Goal: Task Accomplishment & Management: Manage account settings

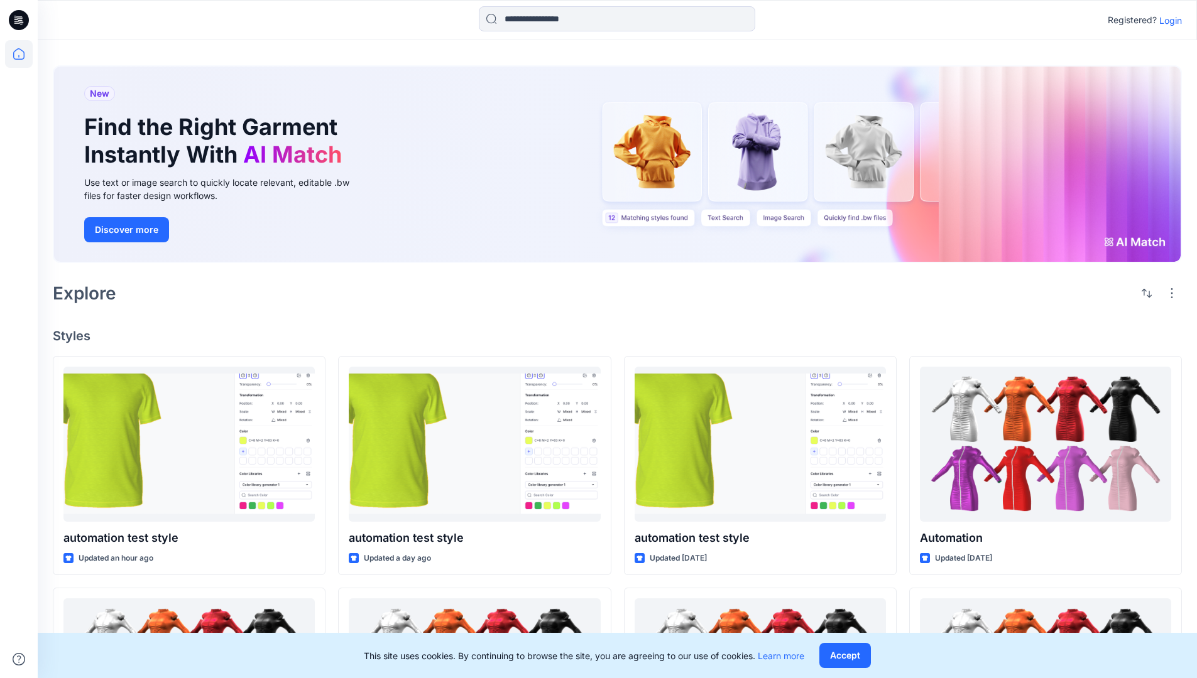
click at [1167, 20] on p "Login" at bounding box center [1170, 20] width 23 height 13
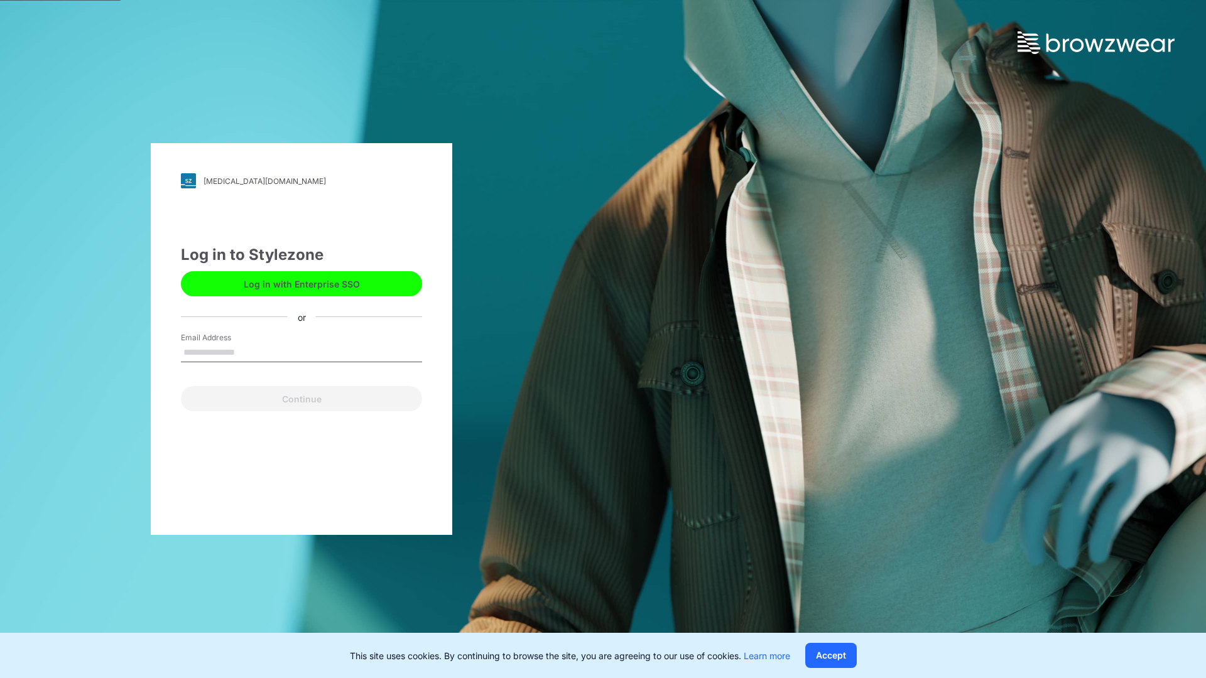
click at [248, 352] on input "Email Address" at bounding box center [301, 353] width 241 height 19
type input "**********"
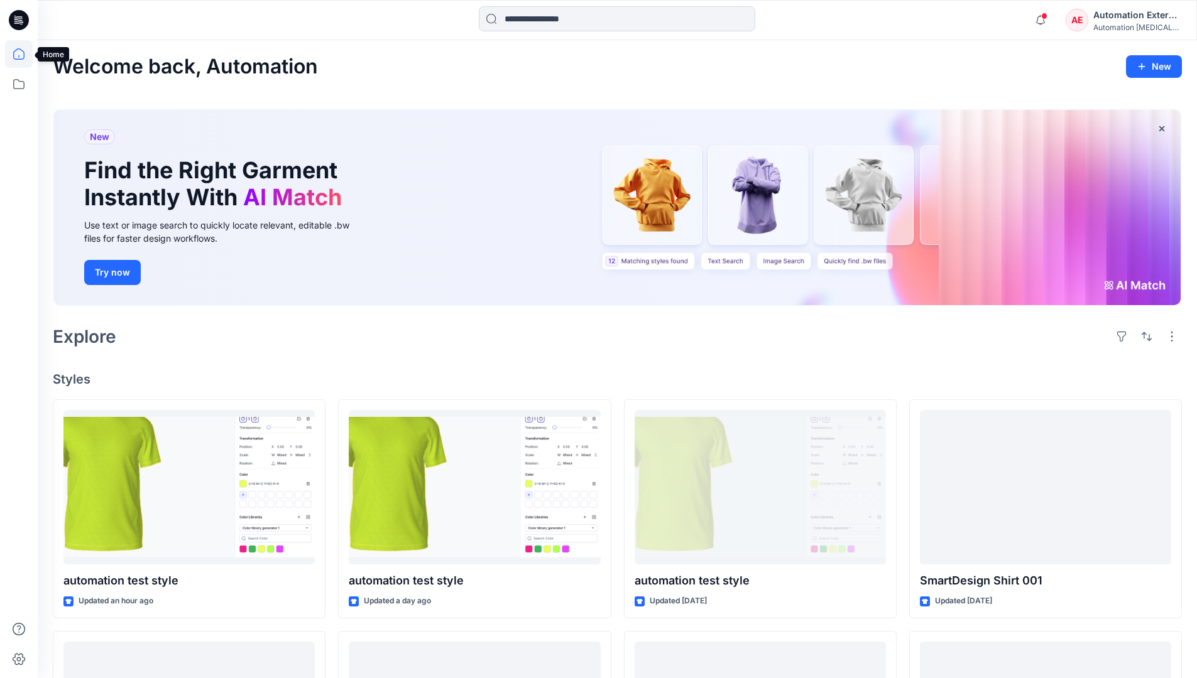
click at [24, 54] on icon at bounding box center [18, 53] width 11 height 11
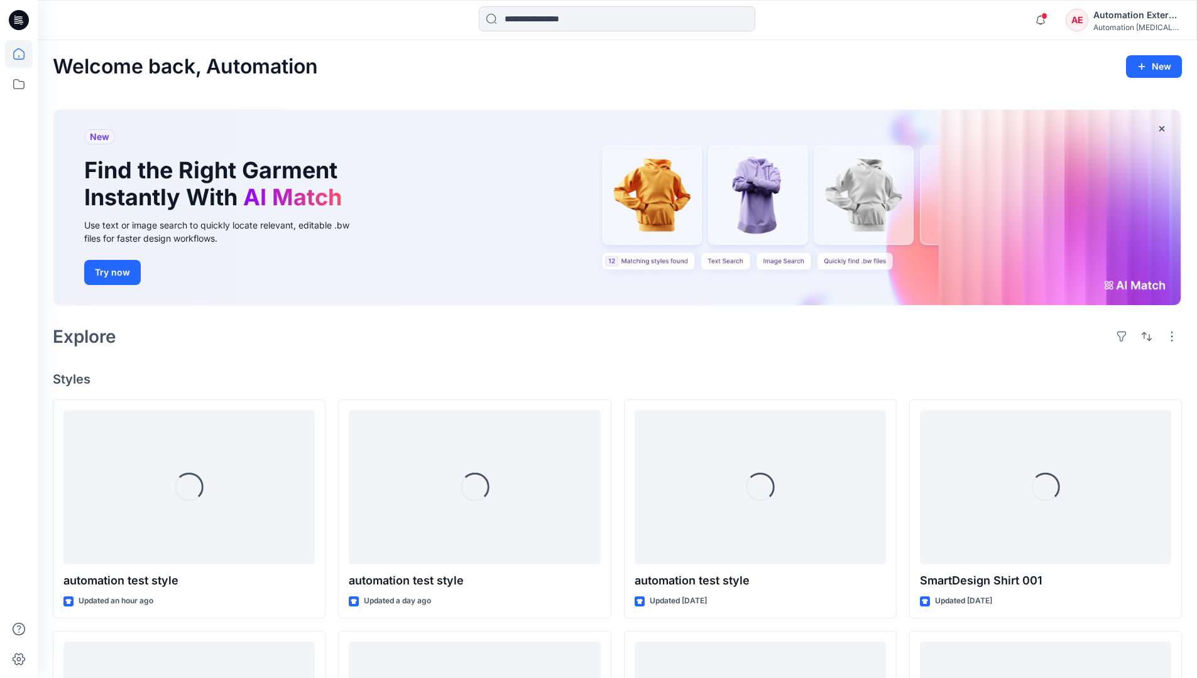
click at [1094, 21] on div "Automation External" at bounding box center [1137, 15] width 88 height 15
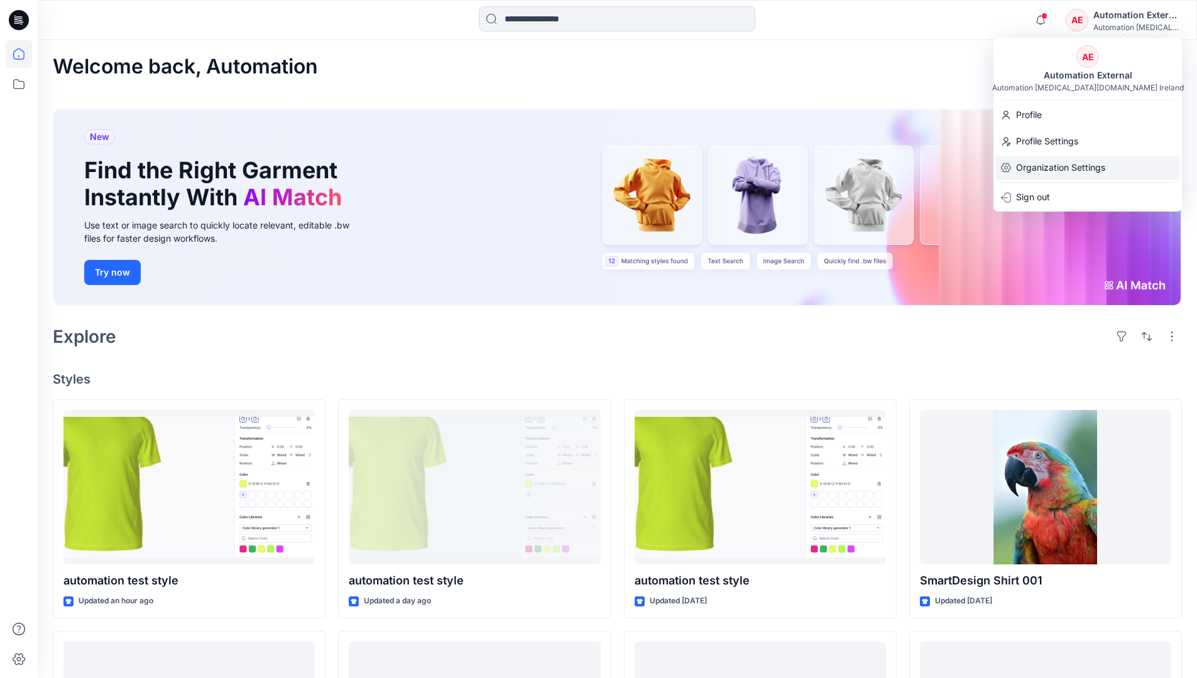
click at [1052, 161] on p "Organization Settings" at bounding box center [1060, 168] width 89 height 24
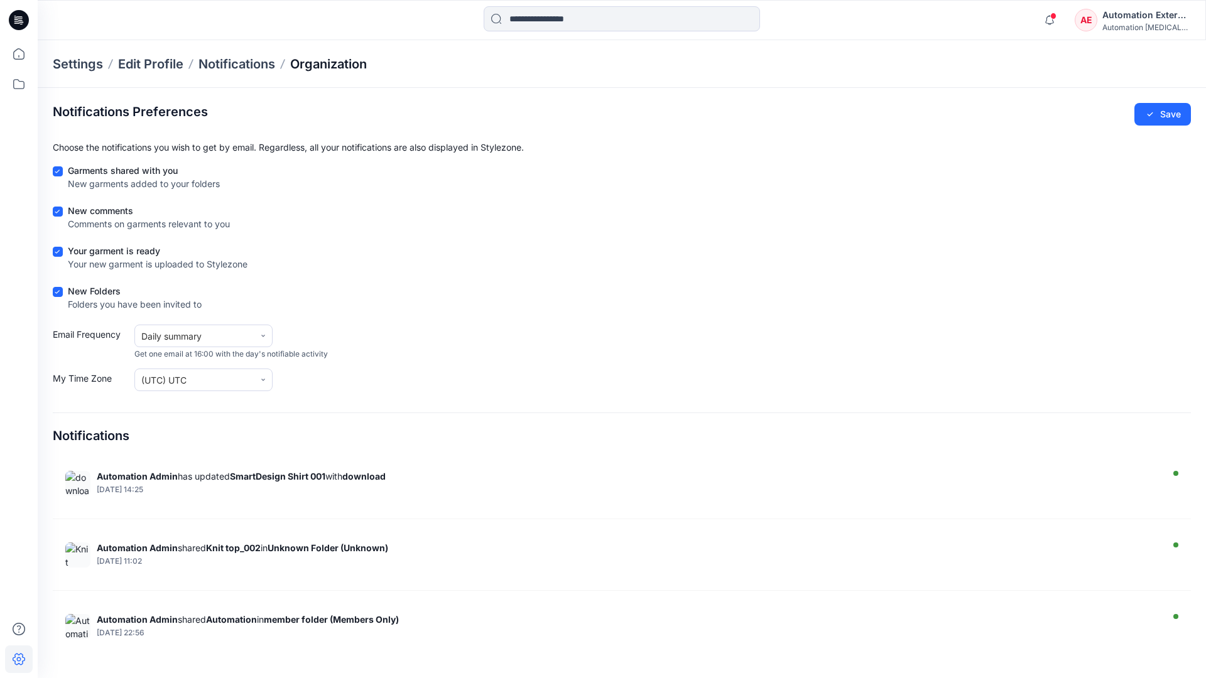
click at [352, 65] on p "Organization" at bounding box center [328, 64] width 77 height 18
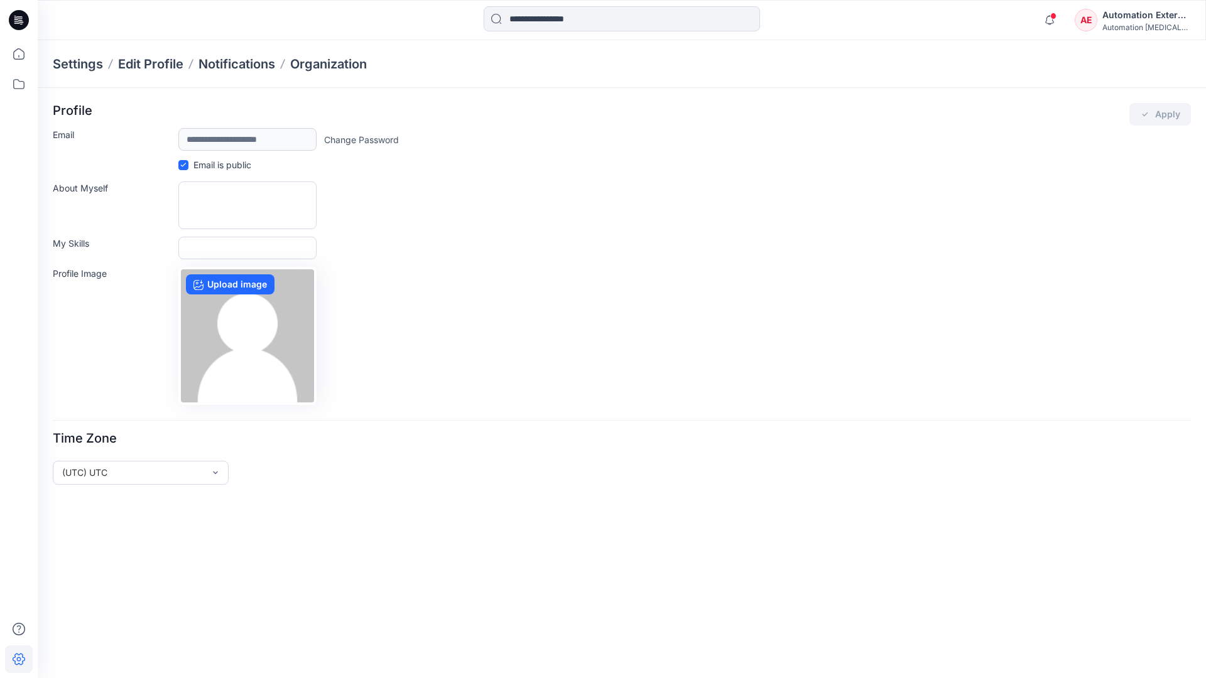
click at [1147, 19] on div "Automation External" at bounding box center [1146, 15] width 88 height 15
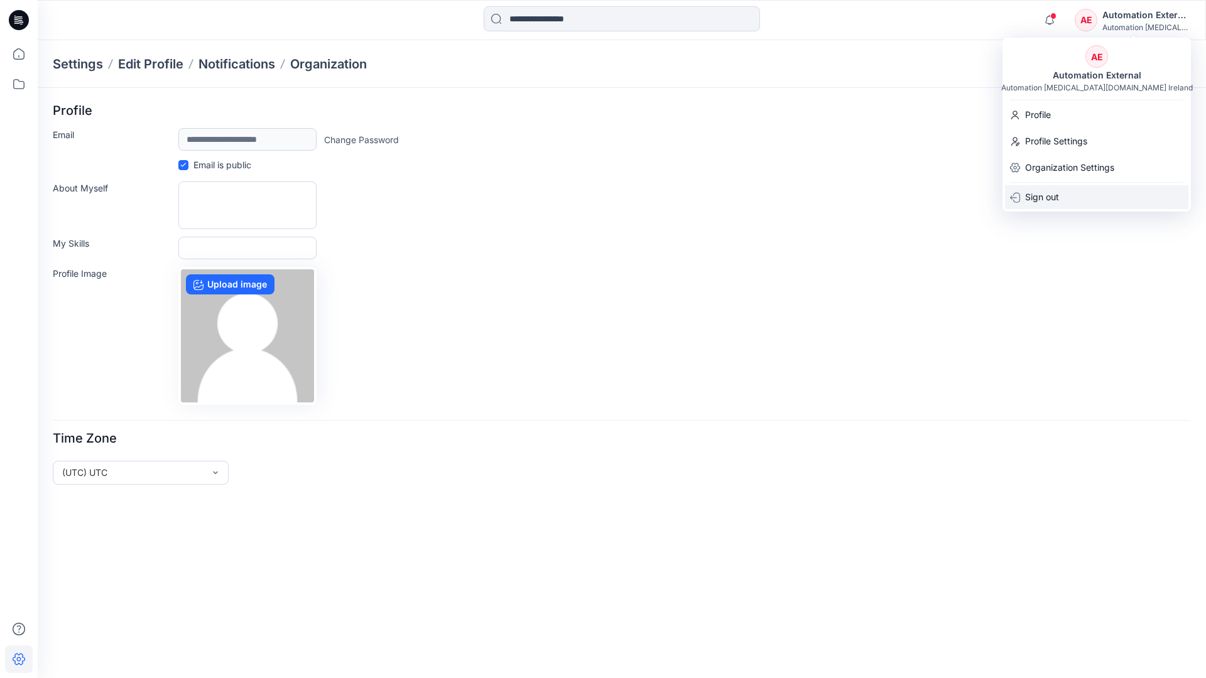
click at [1066, 195] on div "Sign out" at bounding box center [1096, 197] width 183 height 24
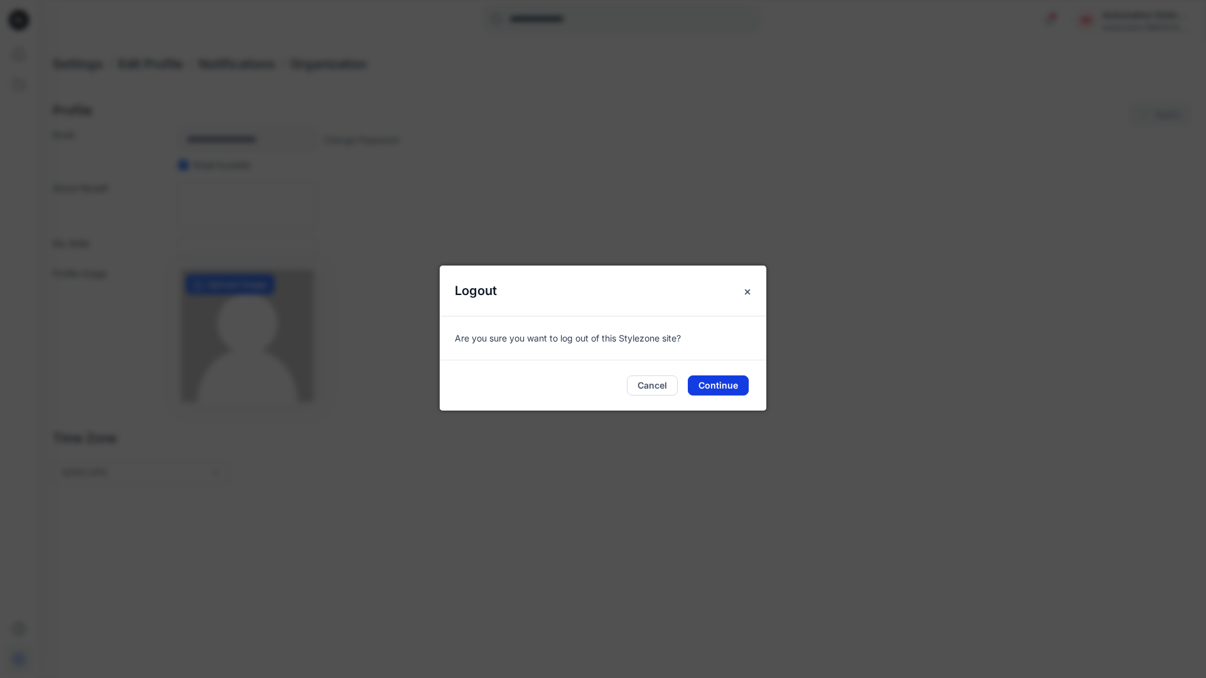
click at [726, 381] on button "Continue" at bounding box center [718, 386] width 61 height 20
